Goal: Information Seeking & Learning: Learn about a topic

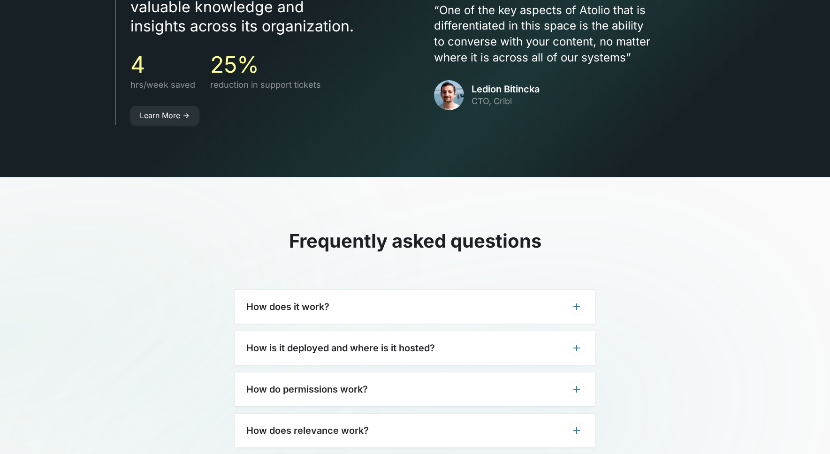
scroll to position [2701, 0]
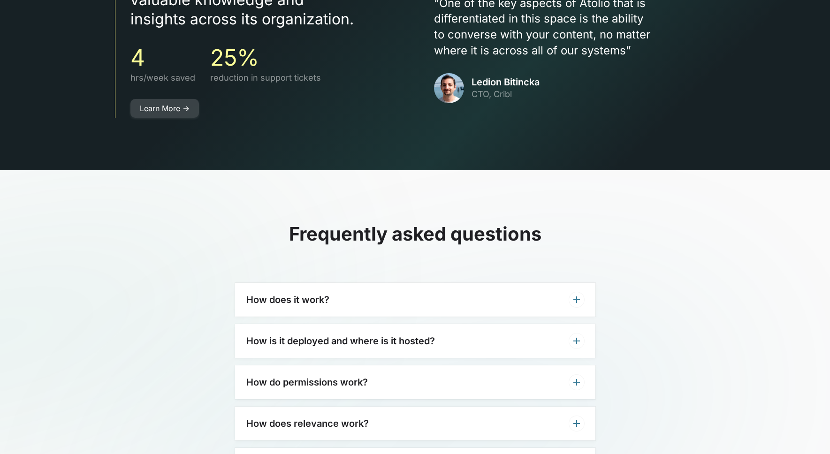
click at [176, 99] on link "Learn More ->" at bounding box center [164, 108] width 68 height 19
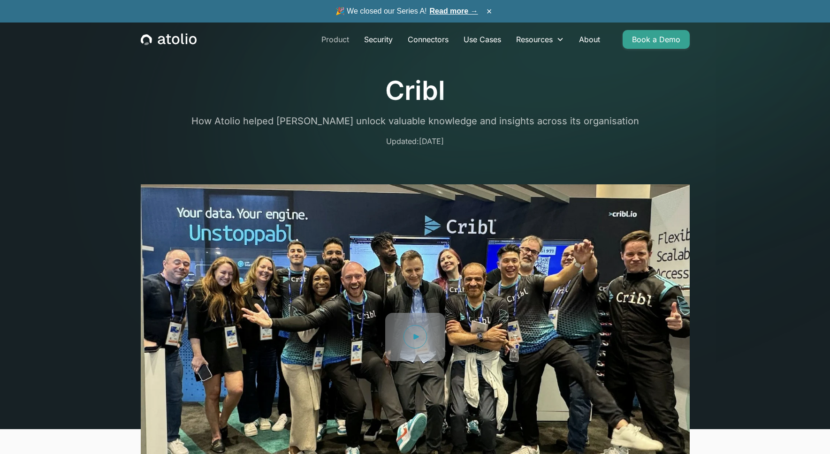
click at [339, 43] on link "Product" at bounding box center [335, 39] width 43 height 19
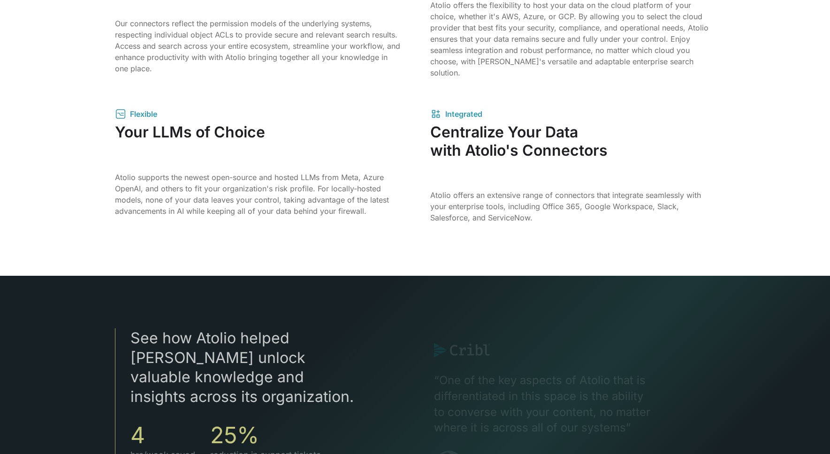
scroll to position [1846, 0]
